Goal: Navigation & Orientation: Find specific page/section

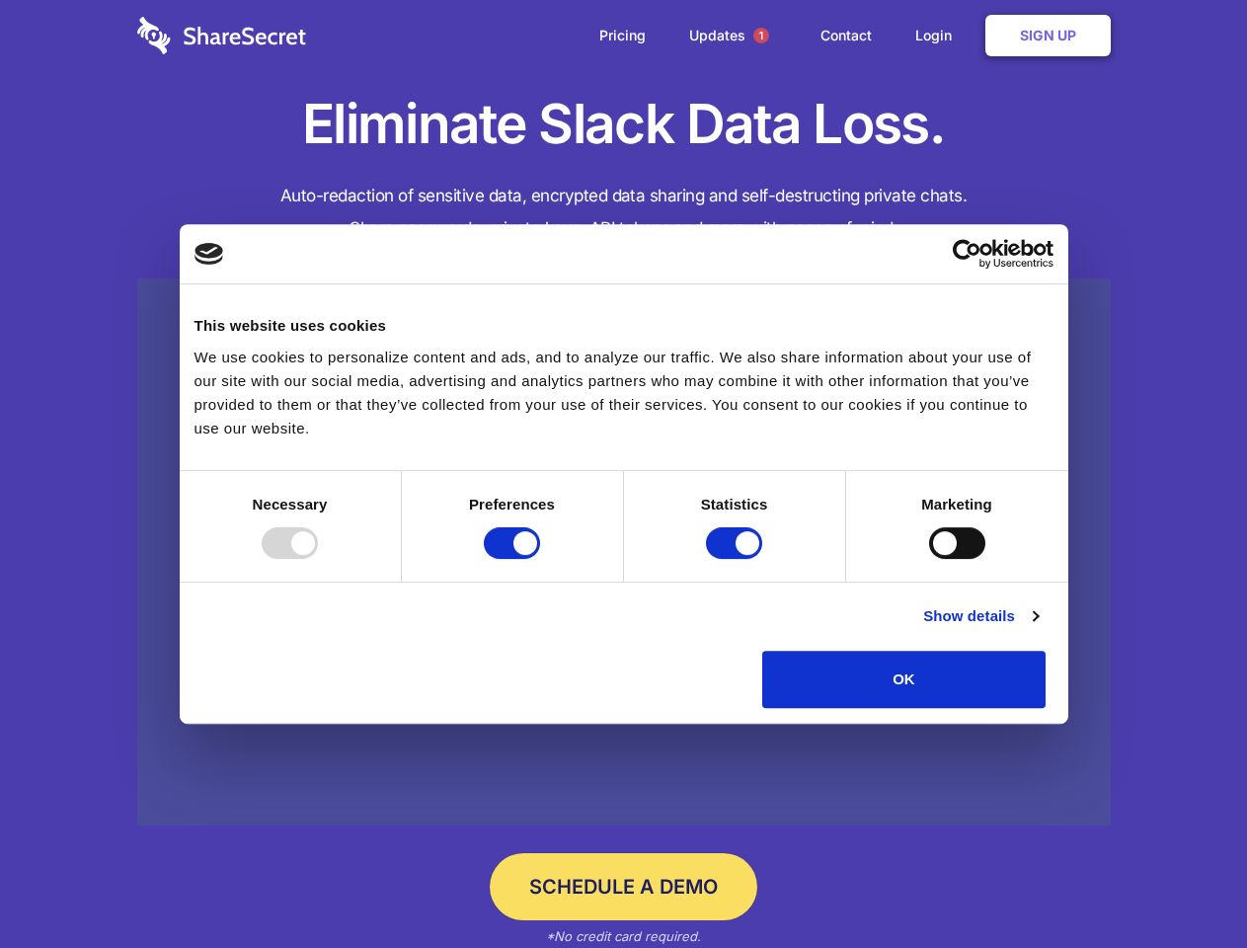
click at [318, 559] on div at bounding box center [290, 543] width 56 height 32
click at [540, 559] on input "Preferences" at bounding box center [512, 543] width 56 height 32
checkbox input "false"
click at [737, 559] on input "Statistics" at bounding box center [734, 543] width 56 height 32
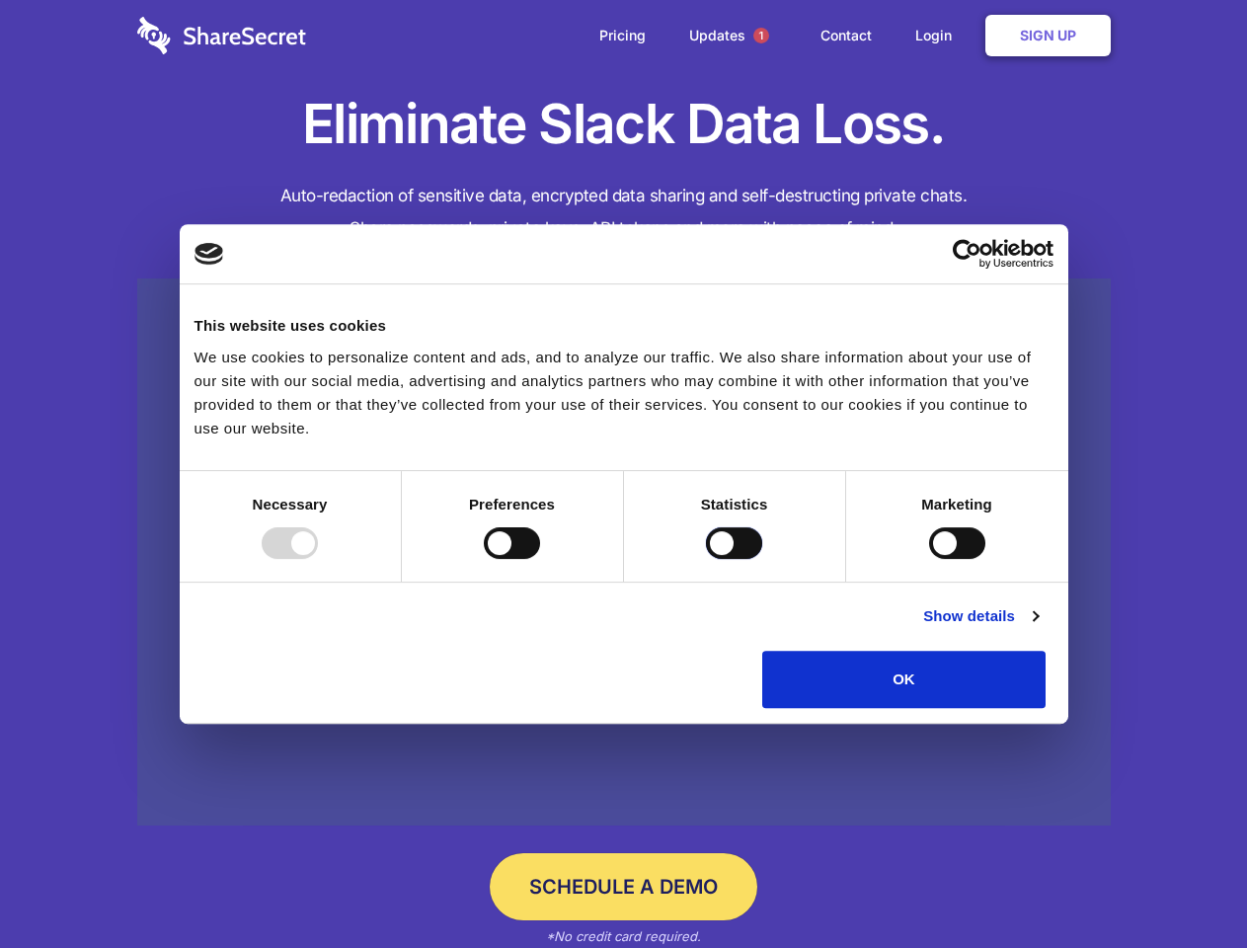
checkbox input "false"
click at [929, 559] on input "Marketing" at bounding box center [957, 543] width 56 height 32
checkbox input "true"
click at [1038, 628] on link "Show details" at bounding box center [980, 616] width 115 height 24
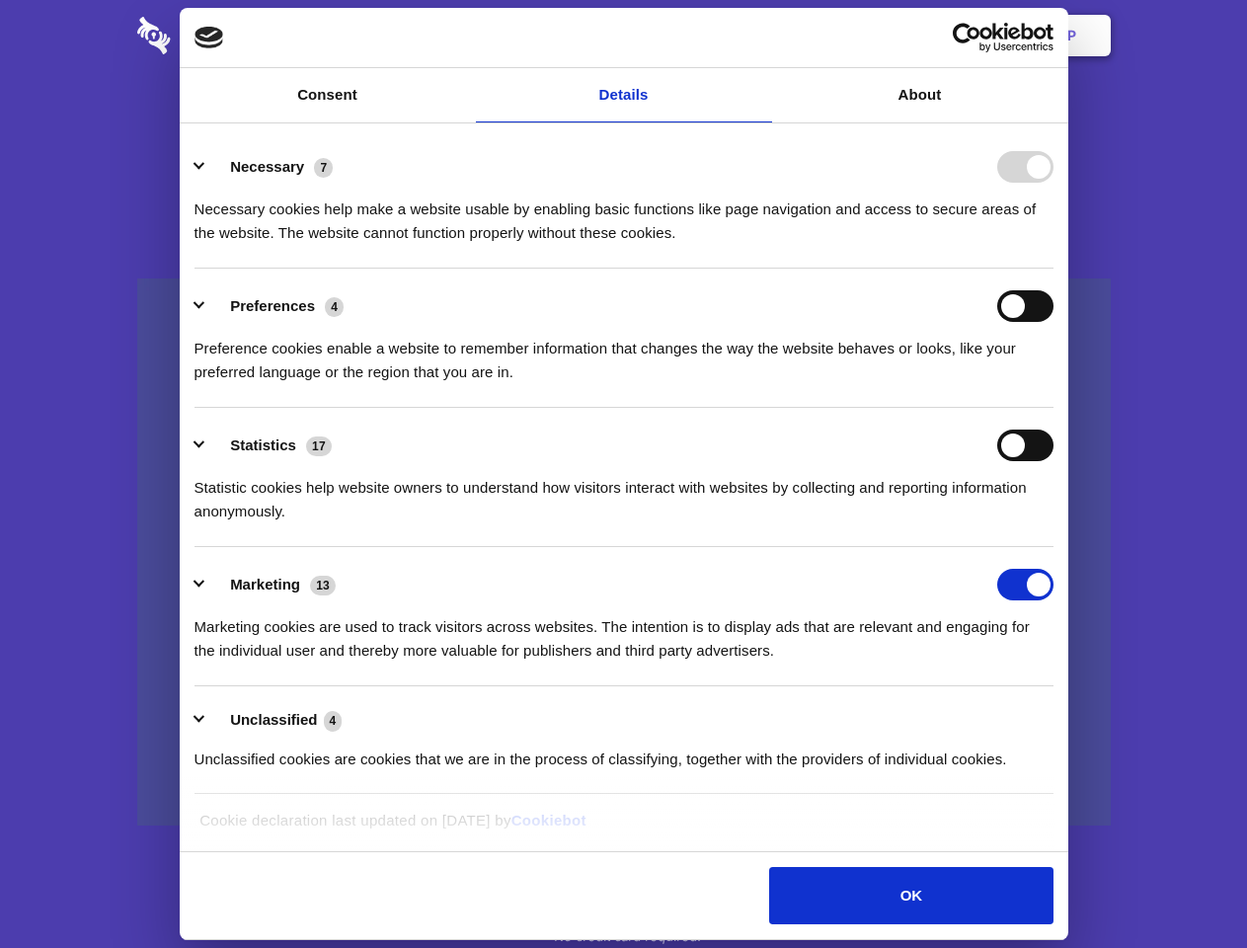
click at [1053, 269] on li "Necessary 7 Necessary cookies help make a website usable by enabling basic func…" at bounding box center [623, 198] width 859 height 139
click at [760, 36] on span "1" at bounding box center [761, 36] width 16 height 16
